Goal: Use online tool/utility: Utilize a website feature to perform a specific function

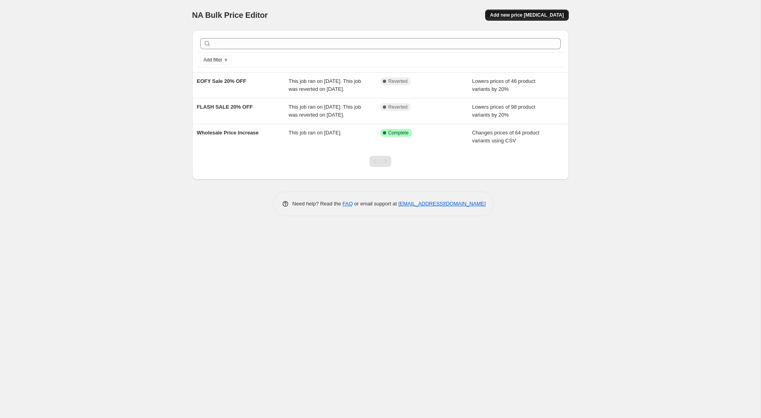
click at [527, 17] on span "Add new price [MEDICAL_DATA]" at bounding box center [527, 15] width 74 height 6
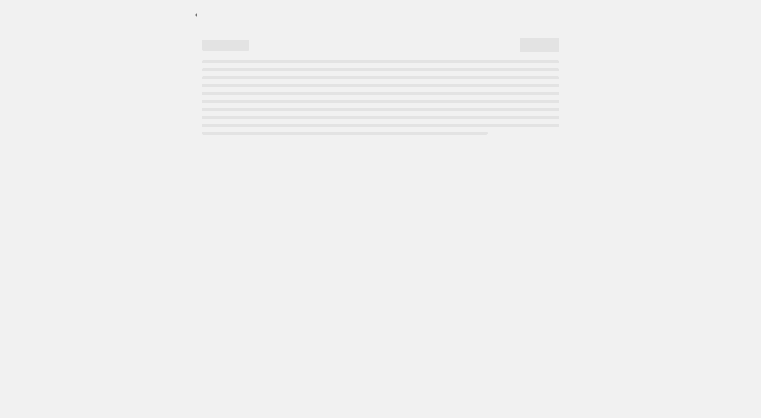
select select "percentage"
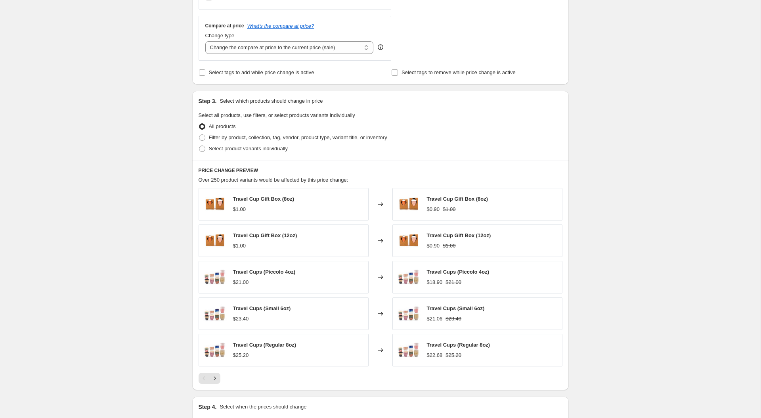
scroll to position [372, 0]
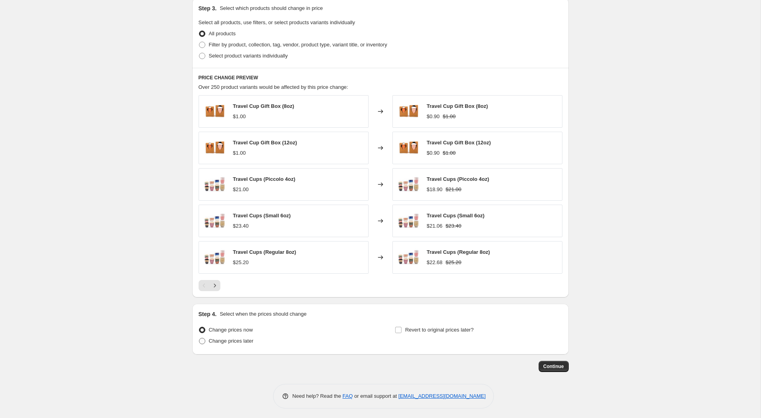
click at [218, 343] on label "Change prices later" at bounding box center [226, 340] width 55 height 11
click at [199, 338] on input "Change prices later" at bounding box center [199, 338] width 0 height 0
radio input "true"
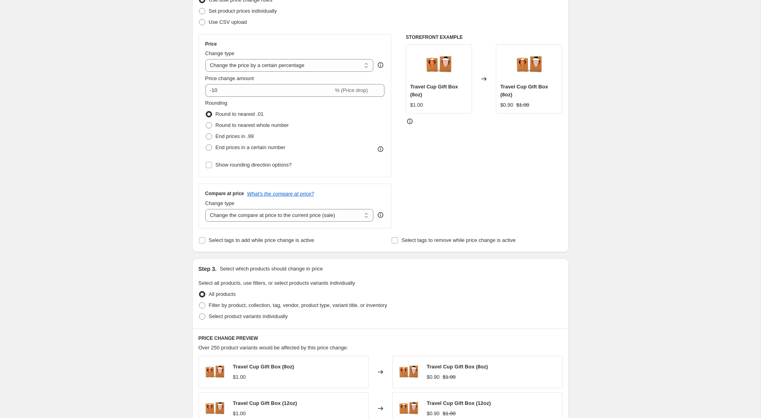
scroll to position [106, 0]
